Goal: Task Accomplishment & Management: Manage account settings

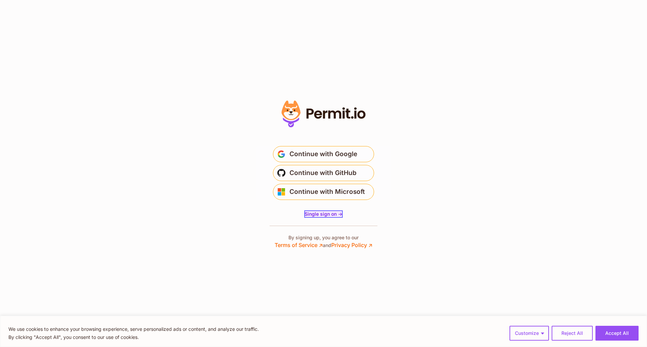
click at [321, 214] on span "Single sign on ->" at bounding box center [323, 214] width 38 height 6
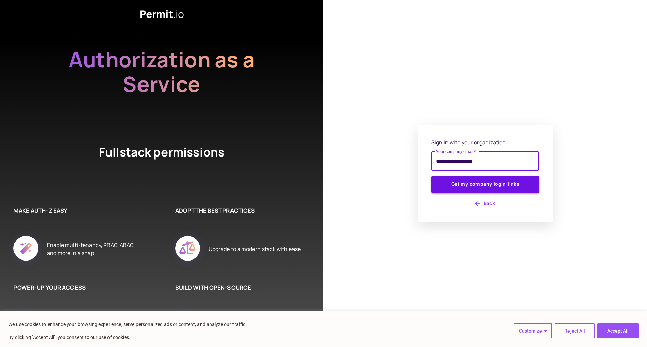
type input "**********"
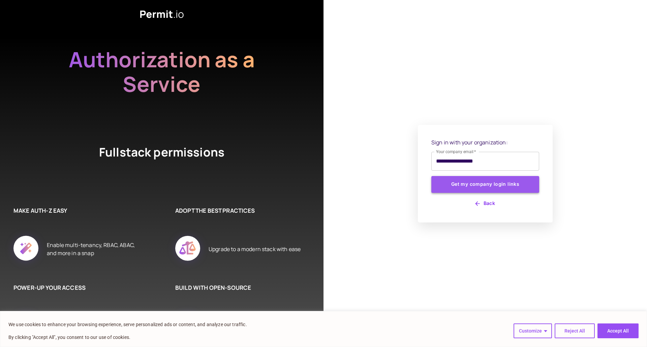
click at [500, 185] on button "Get my company login links" at bounding box center [485, 184] width 108 height 17
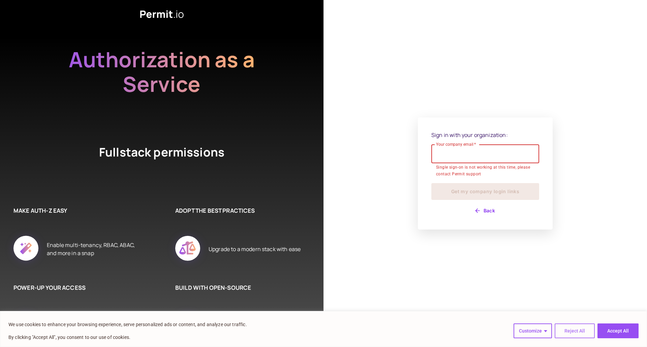
click at [568, 331] on button "Reject All" at bounding box center [574, 331] width 40 height 15
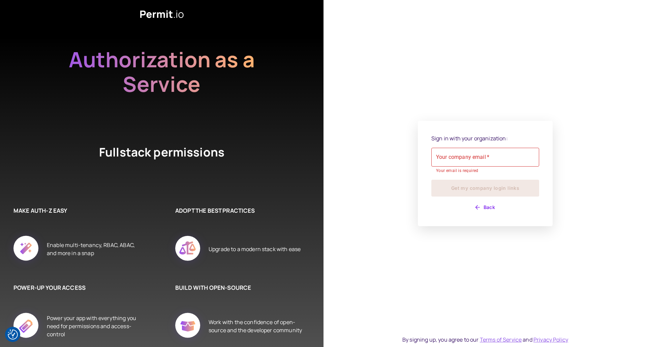
click at [492, 208] on button "Back" at bounding box center [485, 207] width 108 height 11
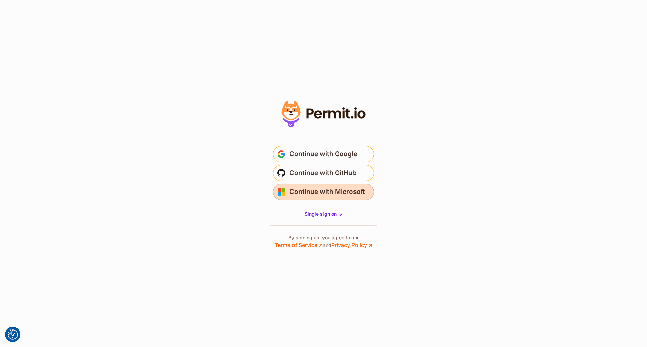
click at [331, 189] on span "Continue with Microsoft" at bounding box center [326, 192] width 75 height 11
click at [326, 193] on span "Continue with Microsoft" at bounding box center [326, 192] width 75 height 11
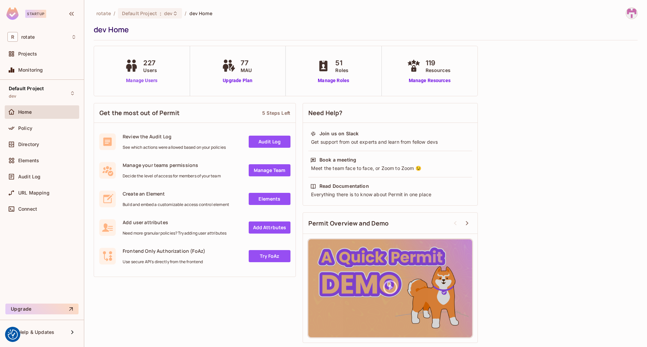
click at [143, 80] on link "Manage Users" at bounding box center [141, 80] width 37 height 7
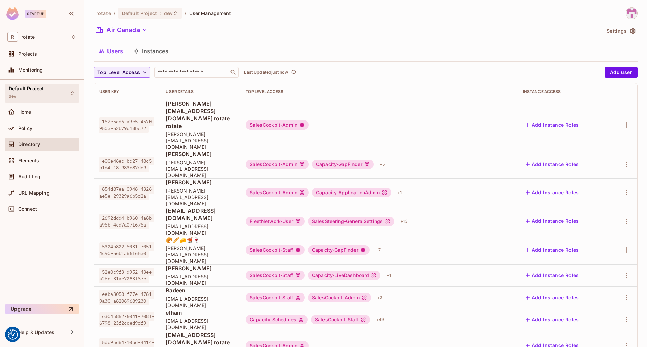
click at [24, 94] on div "Default Project dev" at bounding box center [26, 93] width 35 height 14
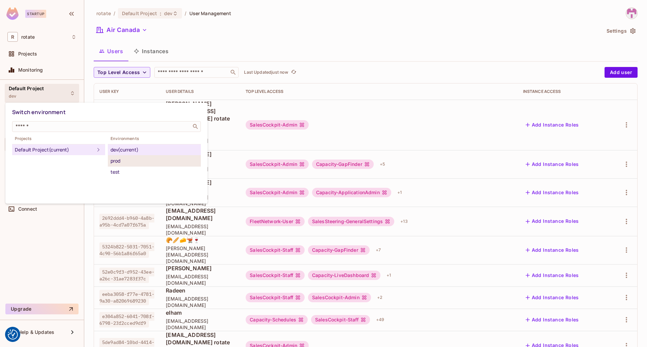
click at [125, 163] on div "prod" at bounding box center [154, 161] width 88 height 8
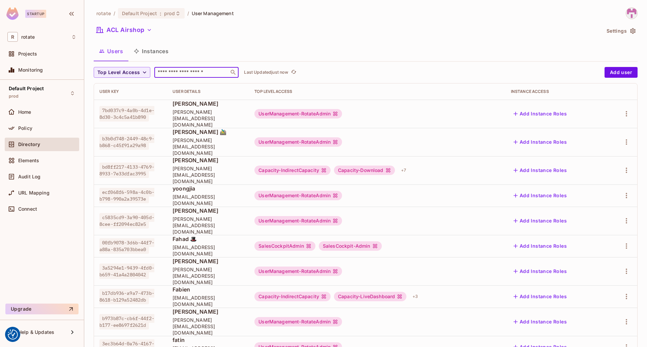
click at [193, 72] on input "text" at bounding box center [191, 72] width 71 height 7
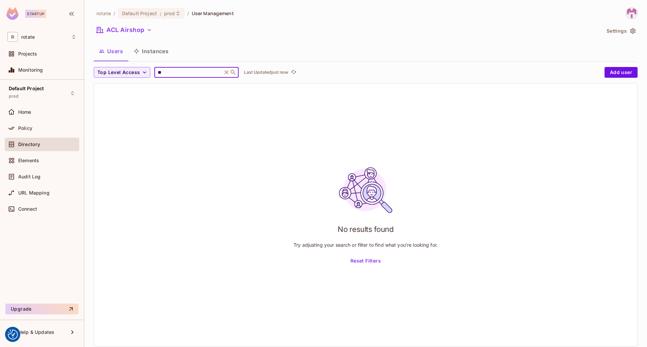
type input "*"
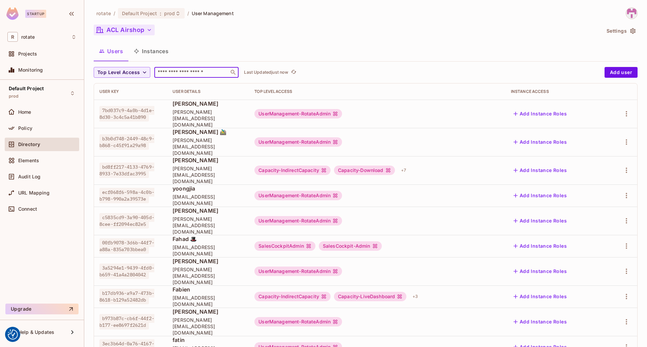
click at [149, 31] on icon "button" at bounding box center [149, 30] width 3 height 2
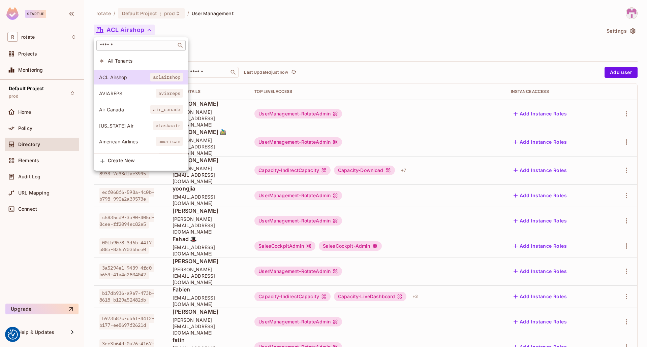
click at [140, 46] on input "text" at bounding box center [136, 45] width 76 height 7
click at [125, 62] on span "All Tenants" at bounding box center [145, 61] width 75 height 6
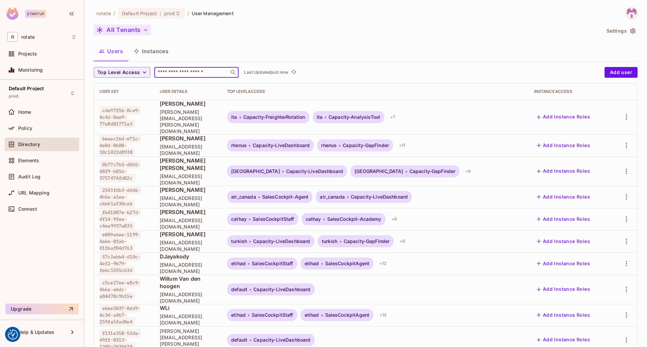
click at [190, 75] on input "text" at bounding box center [191, 72] width 71 height 7
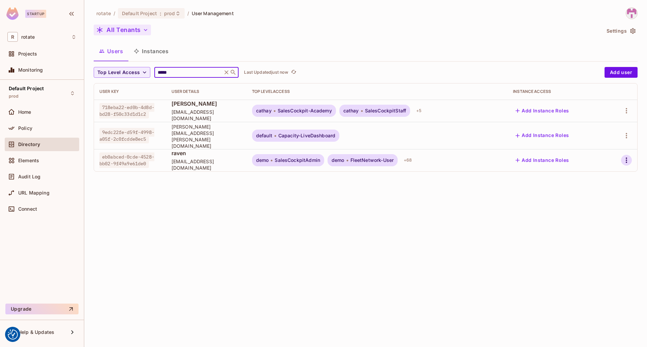
type input "*****"
click at [626, 158] on icon "button" at bounding box center [625, 160] width 1 height 5
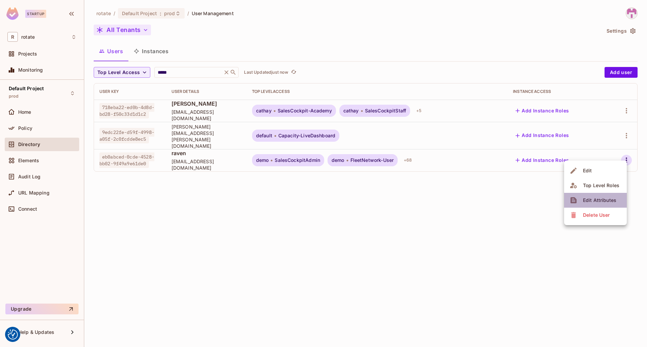
click at [599, 200] on div "Edit Attributes" at bounding box center [599, 200] width 33 height 7
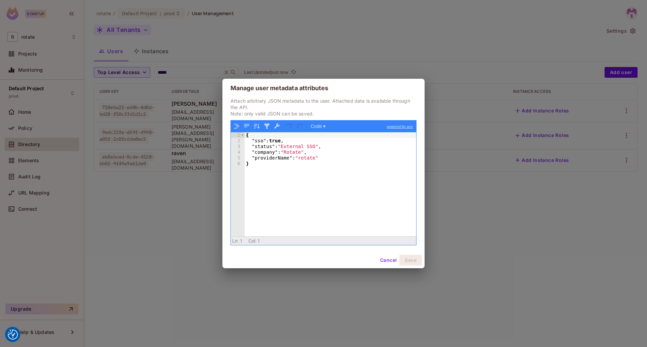
click at [384, 262] on button "Cancel" at bounding box center [388, 260] width 22 height 11
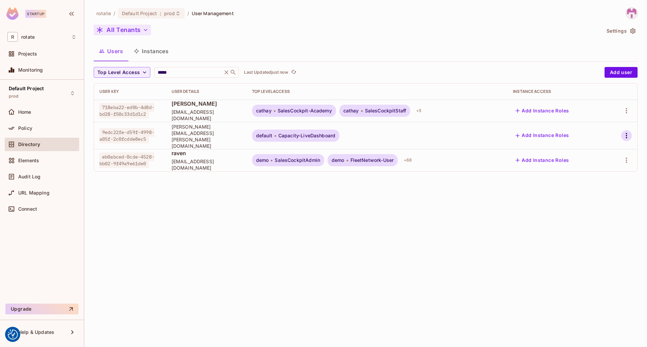
click at [627, 134] on icon "button" at bounding box center [626, 136] width 8 height 8
click at [596, 175] on div "Edit Attributes" at bounding box center [599, 178] width 33 height 7
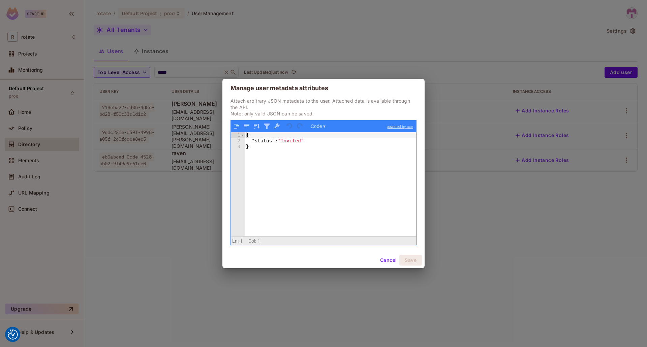
click at [390, 260] on button "Cancel" at bounding box center [388, 260] width 22 height 11
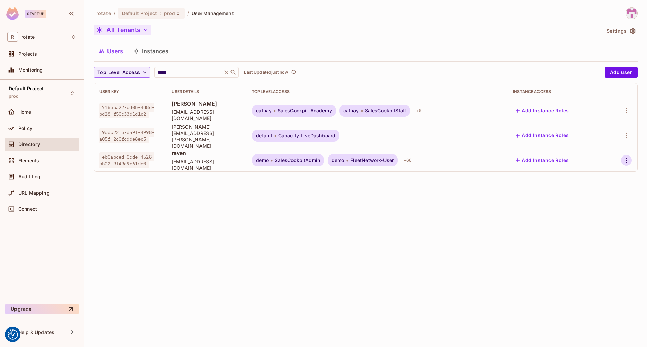
click at [629, 156] on icon "button" at bounding box center [626, 160] width 8 height 8
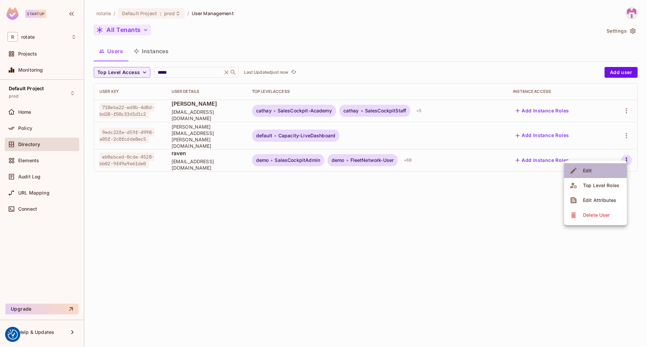
click at [585, 170] on div "Edit" at bounding box center [587, 170] width 9 height 7
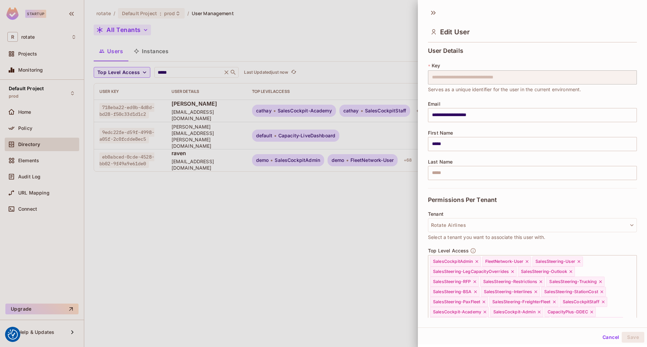
click at [351, 261] on div at bounding box center [323, 173] width 647 height 347
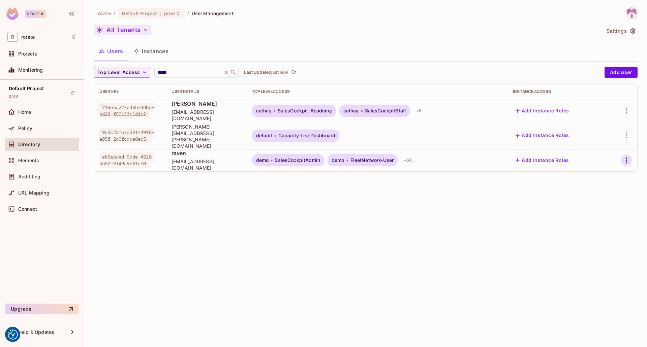
click at [629, 159] on icon "button" at bounding box center [626, 160] width 8 height 8
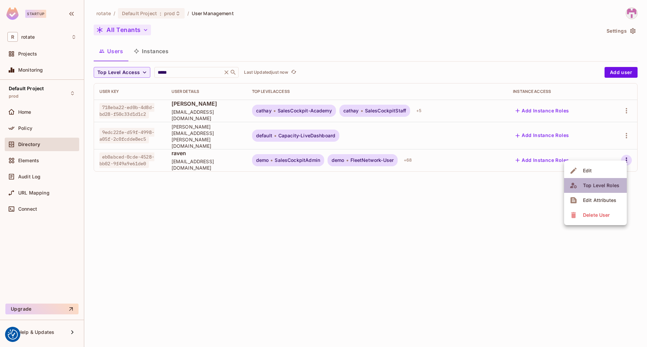
click at [602, 184] on div "Top Level Roles" at bounding box center [601, 185] width 36 height 7
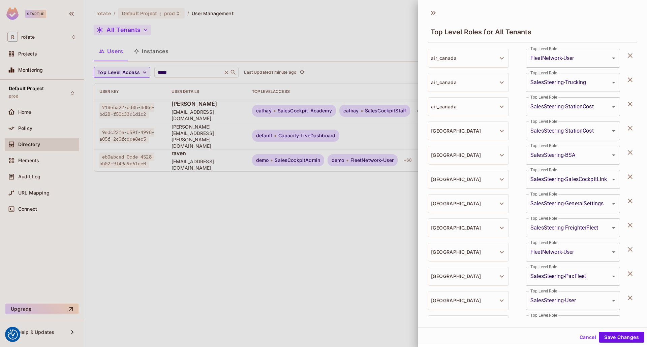
scroll to position [1477, 0]
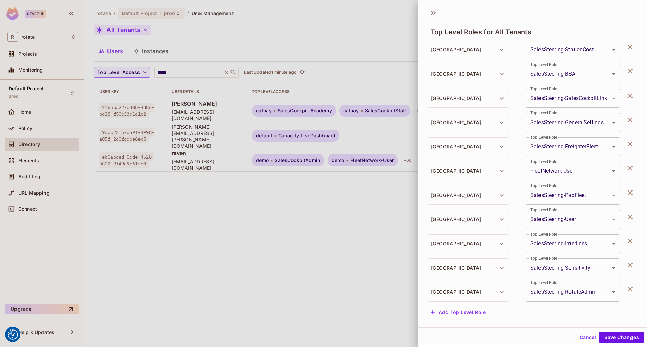
click at [475, 313] on button "Add Top Level Role" at bounding box center [458, 312] width 60 height 11
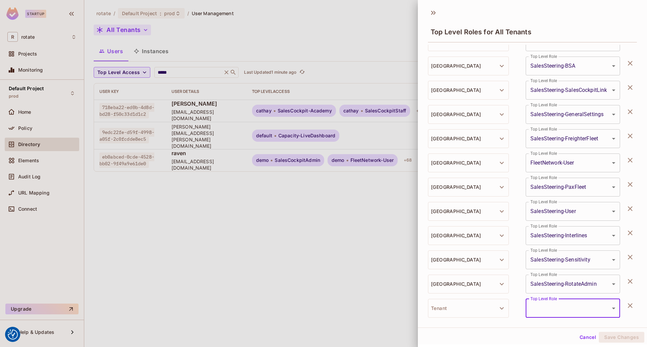
scroll to position [1501, 0]
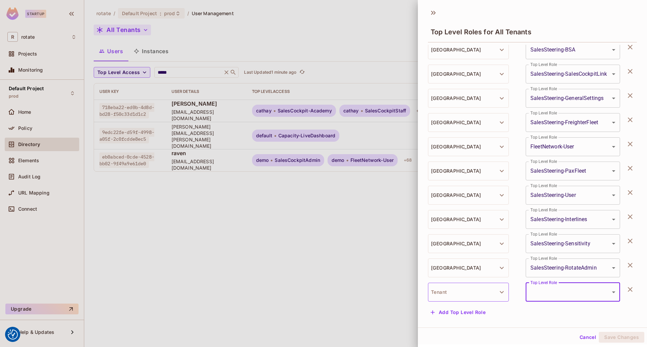
click at [500, 290] on icon "button" at bounding box center [501, 292] width 8 height 8
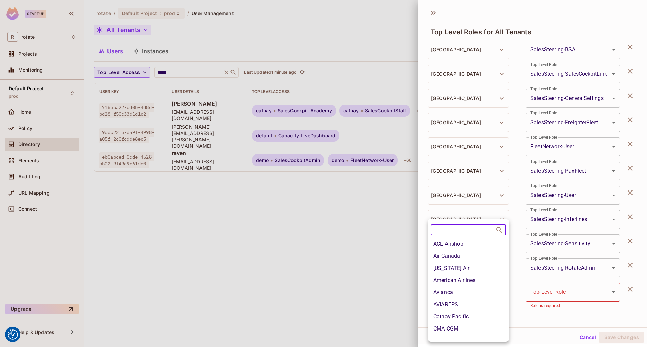
click at [534, 294] on div at bounding box center [323, 173] width 647 height 347
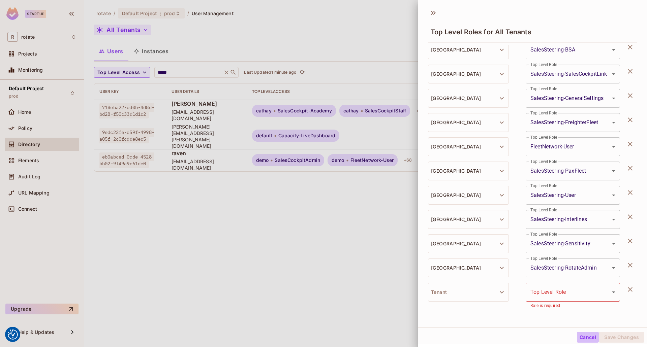
click at [579, 336] on button "Cancel" at bounding box center [588, 337] width 22 height 11
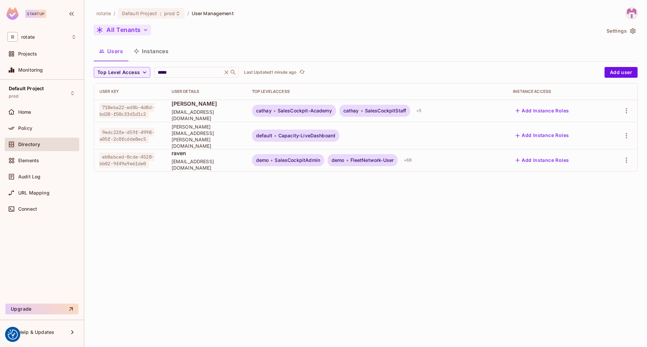
click at [171, 152] on span "raven" at bounding box center [206, 153] width 70 height 7
click at [623, 156] on icon "button" at bounding box center [626, 160] width 8 height 8
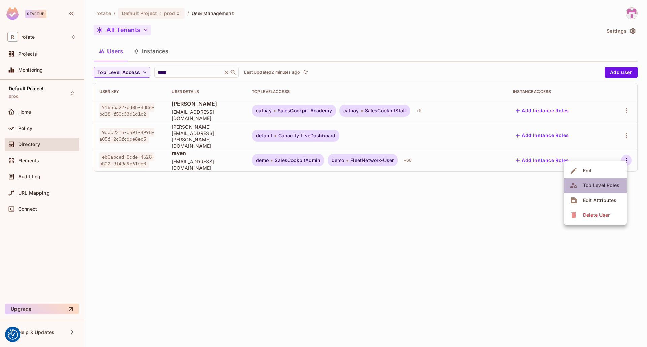
click at [598, 186] on div "Top Level Roles" at bounding box center [601, 185] width 36 height 7
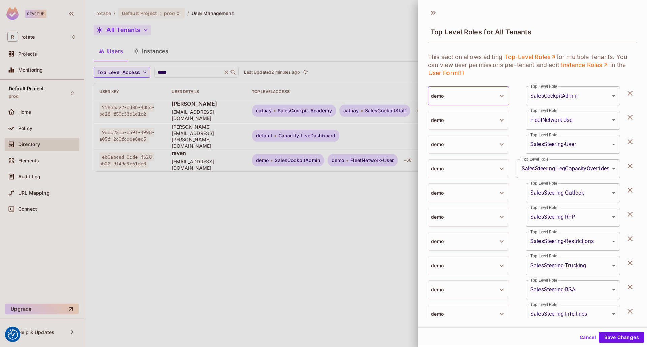
click at [503, 101] on button "demo" at bounding box center [468, 96] width 81 height 19
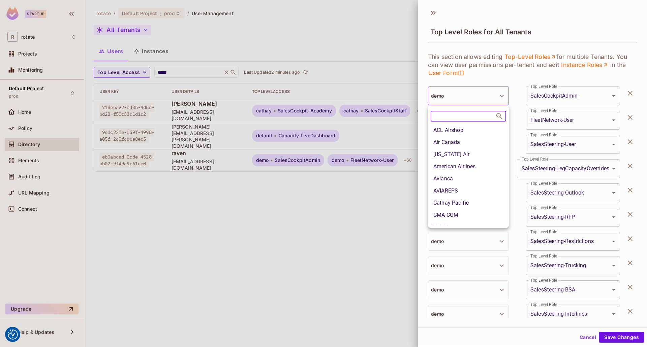
click at [381, 233] on div at bounding box center [323, 173] width 647 height 347
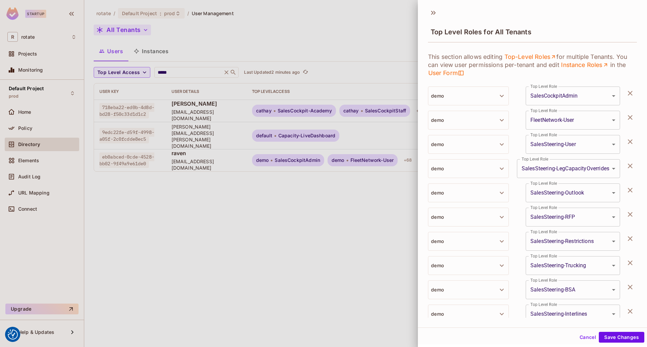
click at [377, 274] on div at bounding box center [323, 173] width 647 height 347
